Goal: Transaction & Acquisition: Purchase product/service

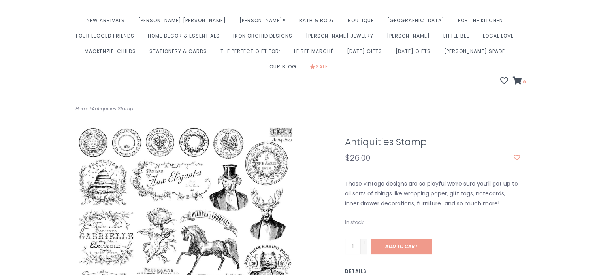
scroll to position [52, 0]
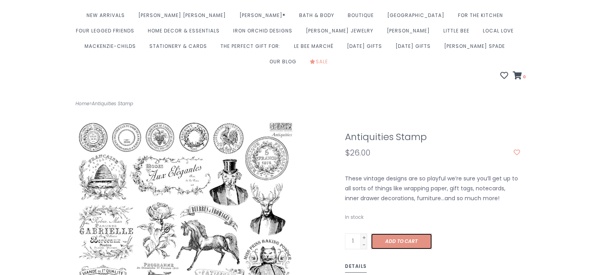
click at [413, 238] on span "Add to cart" at bounding box center [402, 241] width 32 height 7
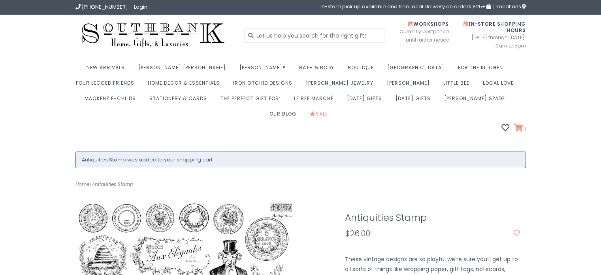
click at [521, 125] on link "1" at bounding box center [520, 129] width 12 height 8
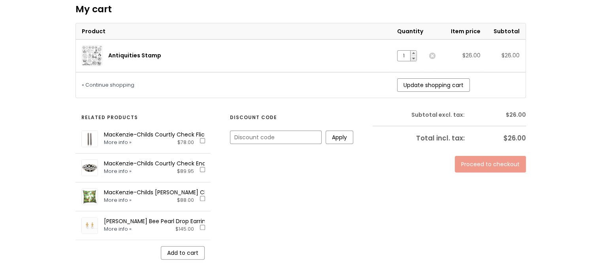
scroll to position [185, 0]
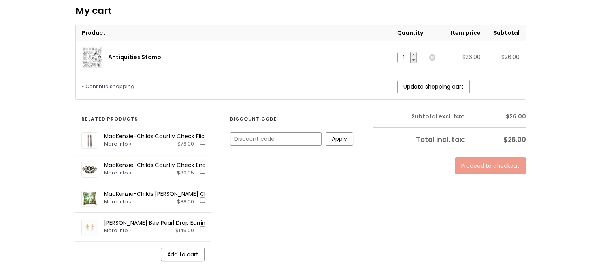
click at [484, 157] on link "Proceed to checkout" at bounding box center [490, 165] width 71 height 17
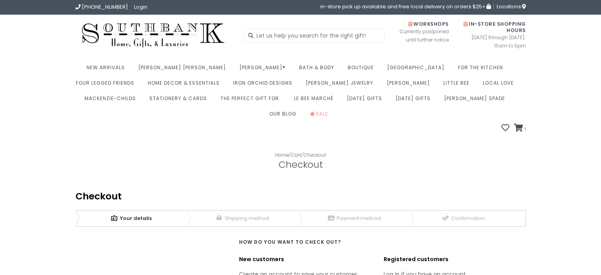
scroll to position [141, 0]
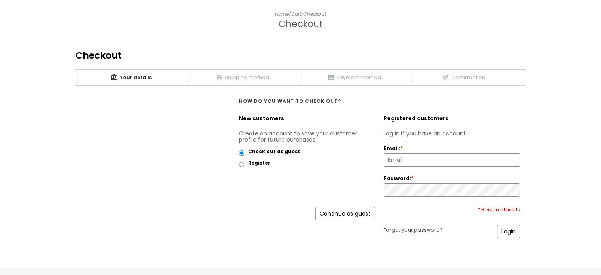
click at [343, 207] on link "Continue as guest" at bounding box center [346, 213] width 60 height 13
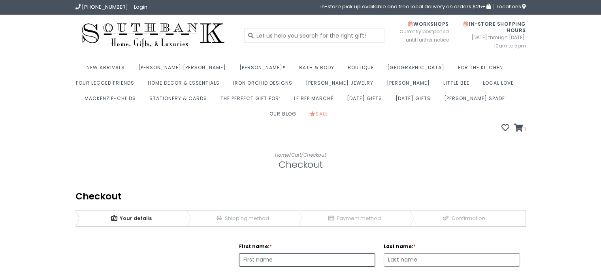
click at [259, 210] on link "2 Shipping method" at bounding box center [243, 218] width 112 height 16
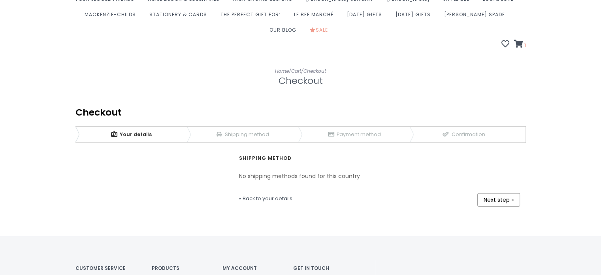
scroll to position [86, 0]
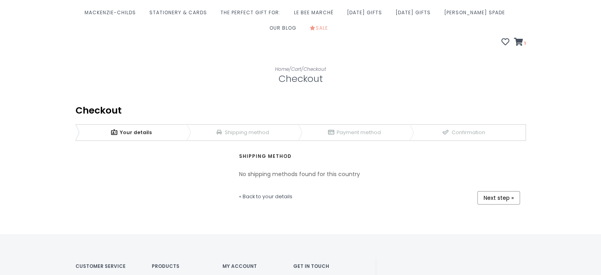
click at [141, 125] on link "1 Your details" at bounding box center [132, 133] width 112 height 16
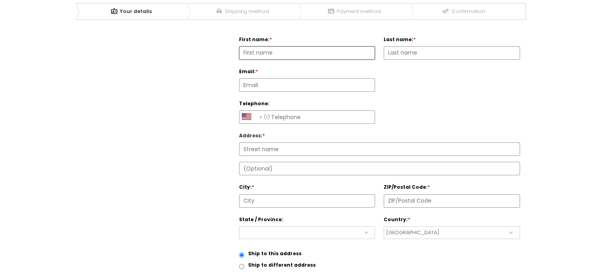
scroll to position [208, 0]
click at [401, 194] on input "ZIP/Postal Code: *" at bounding box center [452, 200] width 136 height 13
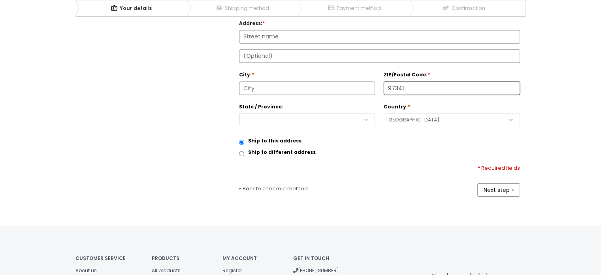
scroll to position [323, 0]
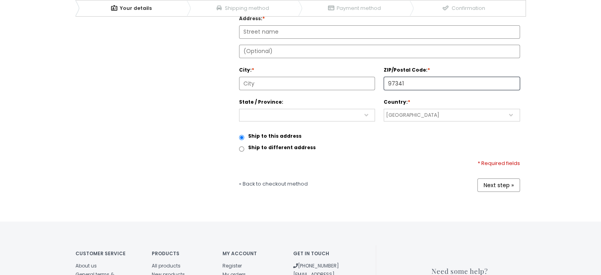
type input "97341"
click at [494, 178] on link "Next step »" at bounding box center [499, 184] width 43 height 13
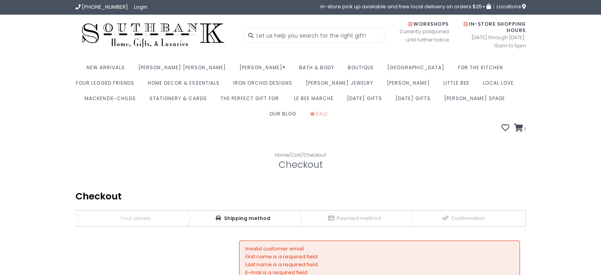
scroll to position [183, 0]
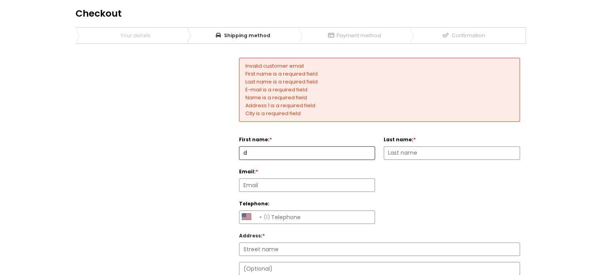
type input "d"
click at [399, 147] on input "Last name: *" at bounding box center [452, 153] width 136 height 13
type input "mcg"
click at [297, 179] on input "Email: *" at bounding box center [308, 185] width 136 height 13
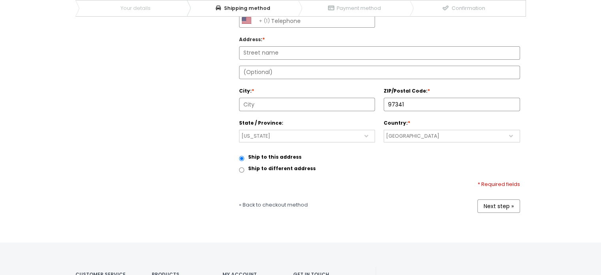
scroll to position [382, 0]
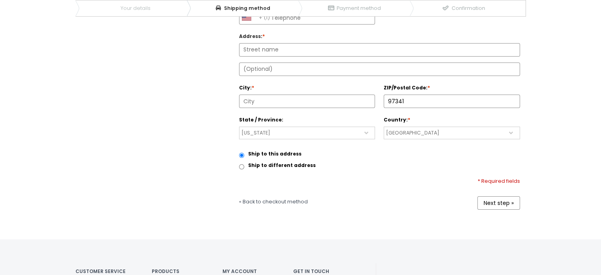
type input "sfa@mfa"
click at [497, 196] on link "Next step »" at bounding box center [499, 202] width 43 height 13
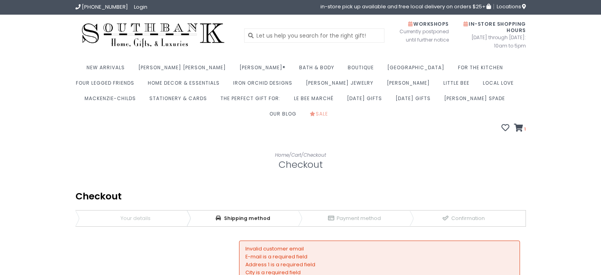
scroll to position [159, 0]
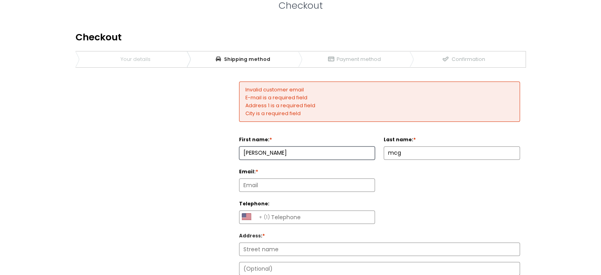
type input "[PERSON_NAME]"
click at [413, 147] on input "mcg" at bounding box center [452, 153] width 136 height 13
type input "m"
type input "[PERSON_NAME]"
click at [260, 179] on input "Email: *" at bounding box center [308, 185] width 136 height 13
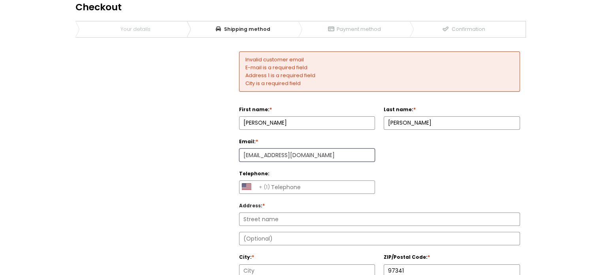
scroll to position [193, 0]
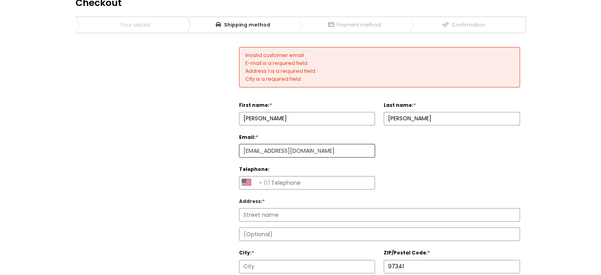
type input "[EMAIL_ADDRESS][DOMAIN_NAME]"
click at [275, 208] on input "Address : *" at bounding box center [380, 214] width 280 height 13
type input "190 SW Shining Mist"
click at [270, 260] on input "City: *" at bounding box center [308, 266] width 136 height 13
type input "Depoe Bay"
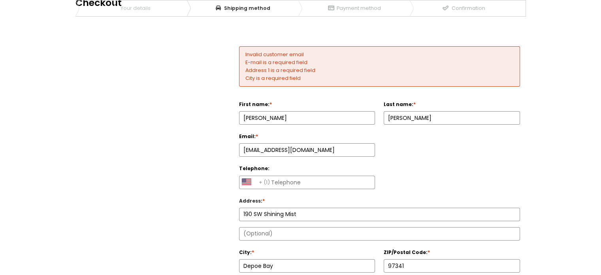
scroll to position [338, 0]
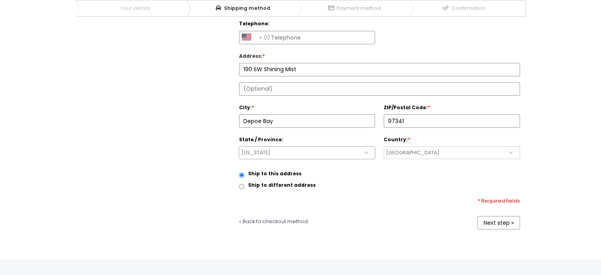
click at [495, 216] on link "Next step »" at bounding box center [499, 222] width 43 height 13
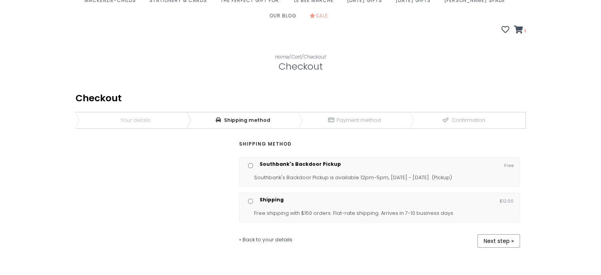
scroll to position [97, 0]
click at [501, 235] on link "Next step »" at bounding box center [499, 241] width 43 height 13
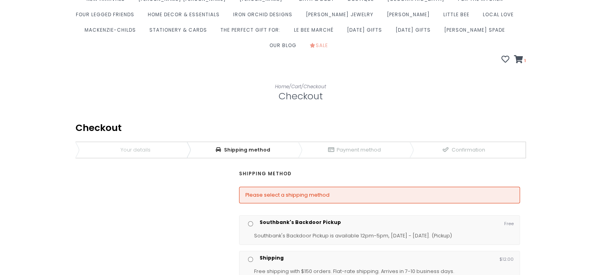
scroll to position [75, 0]
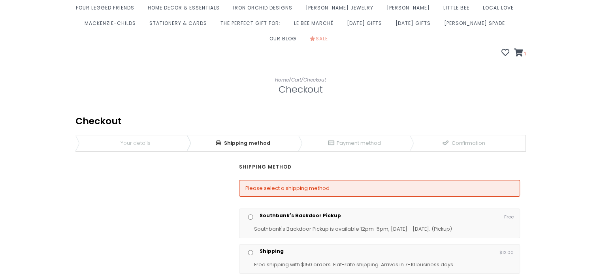
click at [472, 225] on p "Southbank's Backdoor Pickup is available 12pm-5pm, [DATE] - [DATE]. (Pickup)" at bounding box center [384, 229] width 260 height 9
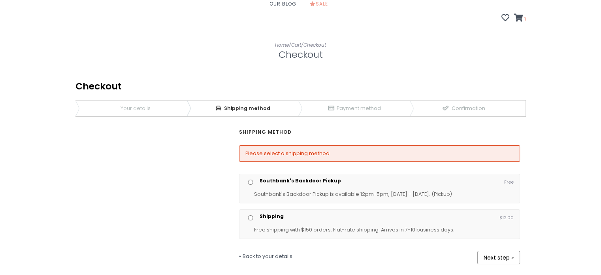
scroll to position [111, 0]
click at [248, 214] on input "Shipping" at bounding box center [251, 216] width 10 height 5
radio input "true"
click at [503, 250] on link "Next step »" at bounding box center [499, 256] width 43 height 13
